Goal: Task Accomplishment & Management: Manage account settings

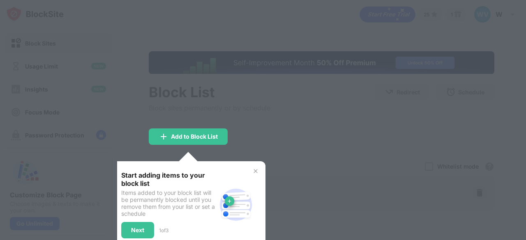
click at [257, 171] on img at bounding box center [255, 171] width 7 height 7
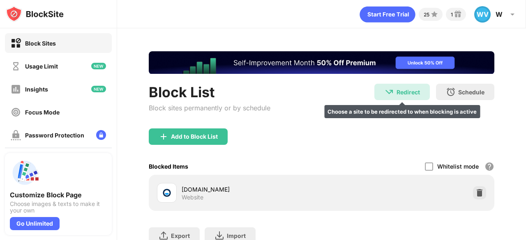
click at [398, 92] on div "Redirect" at bounding box center [407, 92] width 23 height 7
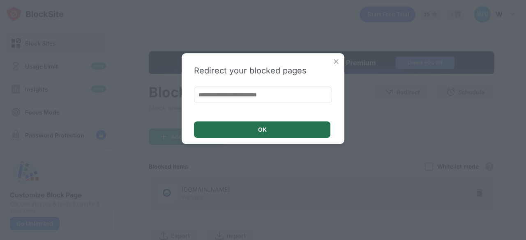
click at [260, 129] on div "OK" at bounding box center [262, 129] width 9 height 7
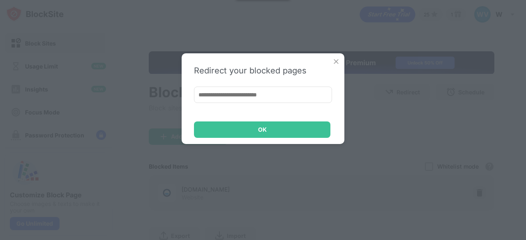
click at [336, 60] on img at bounding box center [336, 61] width 8 height 8
